Goal: Task Accomplishment & Management: Manage account settings

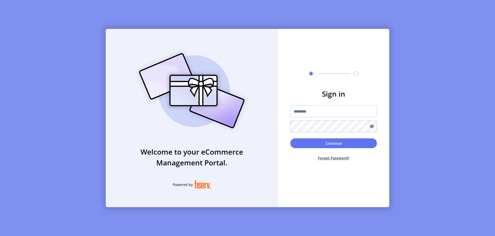
click at [333, 111] on input "text" at bounding box center [333, 111] width 87 height 12
type input "**********"
click at [333, 143] on button "Continue" at bounding box center [333, 143] width 87 height 10
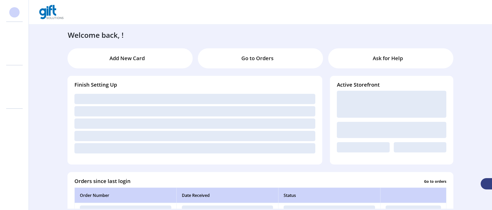
click at [14, 44] on svg-icon at bounding box center [14, 43] width 8 height 8
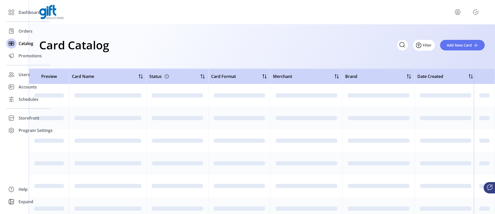
click at [419, 45] on icon "Filter Button" at bounding box center [419, 45] width 2 height 0
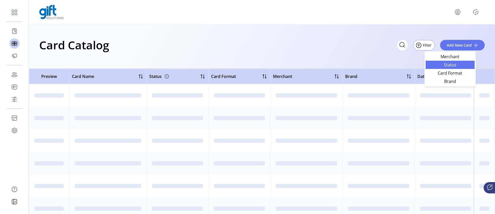
click at [450, 65] on span "Status" at bounding box center [449, 65] width 43 height 4
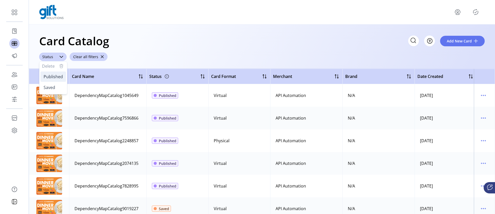
click at [53, 77] on span "Published" at bounding box center [53, 77] width 19 height 6
